Goal: Check status

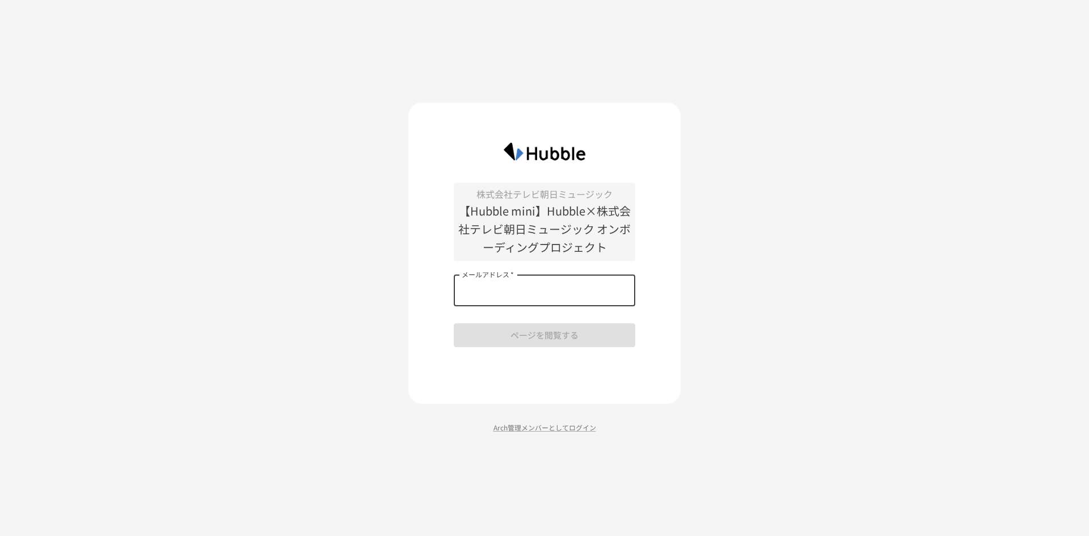
click at [504, 292] on input "メールアドレス   *" at bounding box center [544, 290] width 181 height 32
type input "**********"
click at [497, 332] on button "ページを閲覧する" at bounding box center [544, 335] width 181 height 24
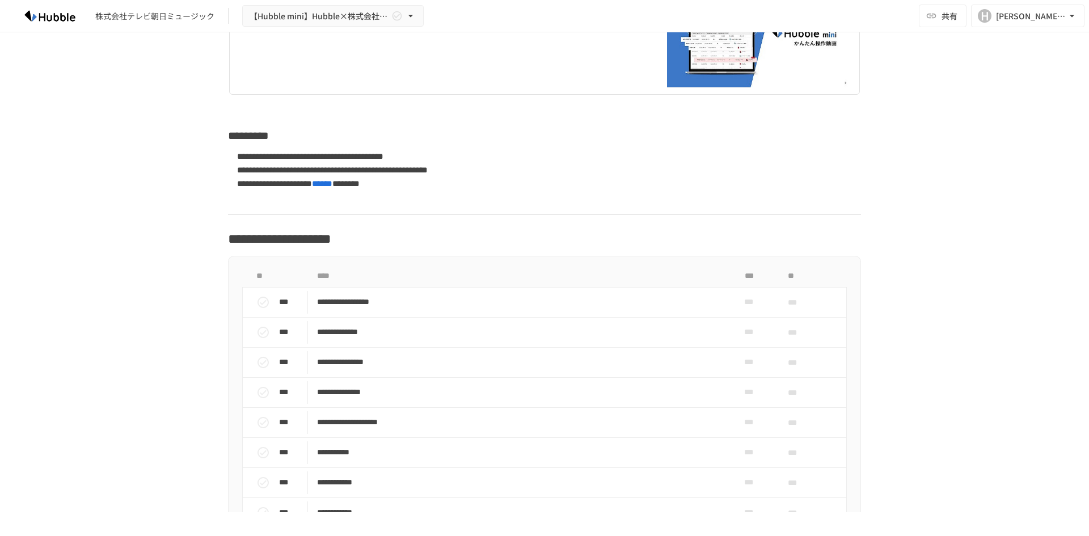
scroll to position [681, 0]
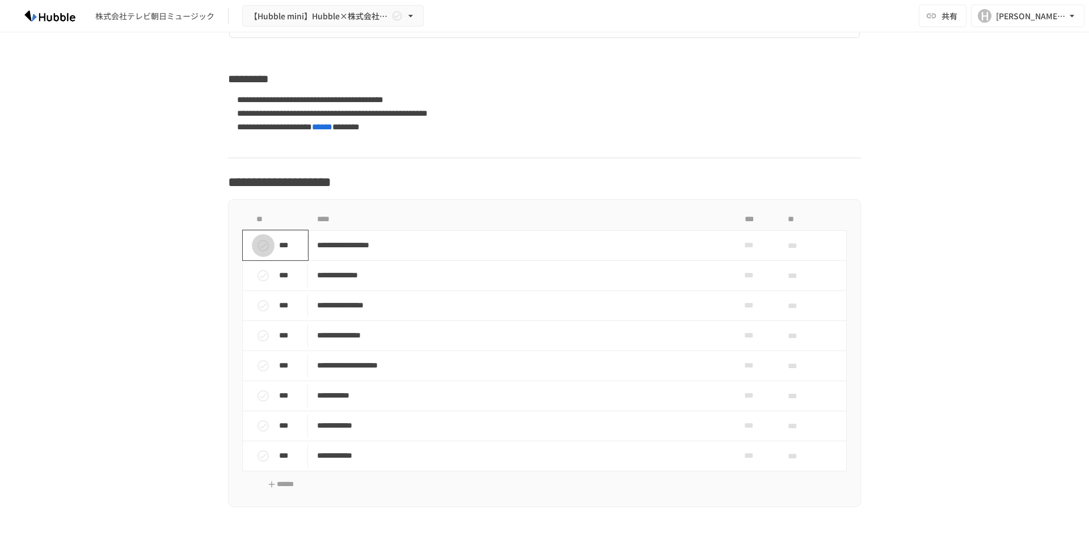
click at [257, 243] on icon "status" at bounding box center [263, 246] width 14 height 14
click at [257, 244] on icon "status" at bounding box center [262, 245] width 11 height 11
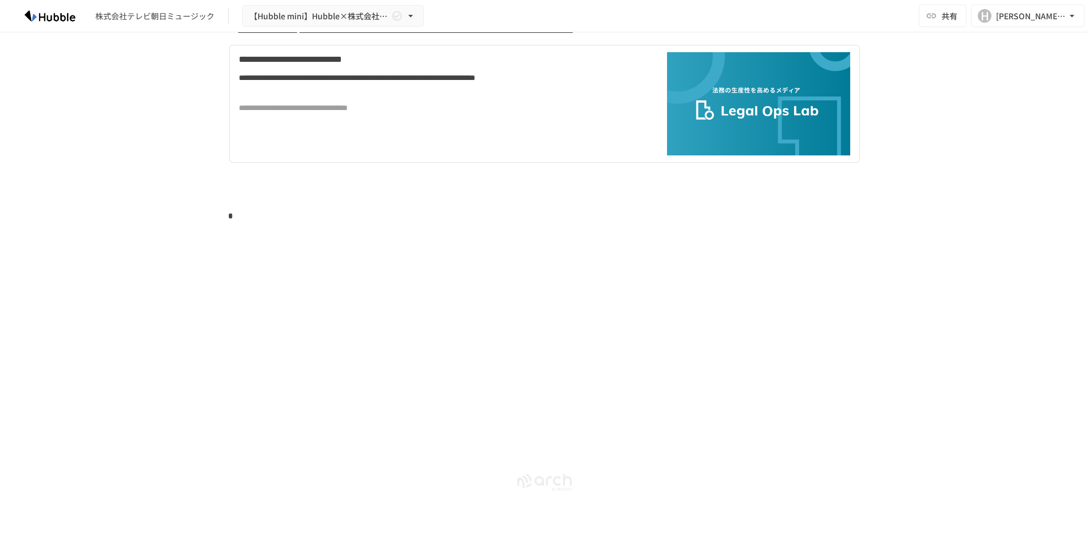
scroll to position [2948, 0]
